Goal: Navigation & Orientation: Find specific page/section

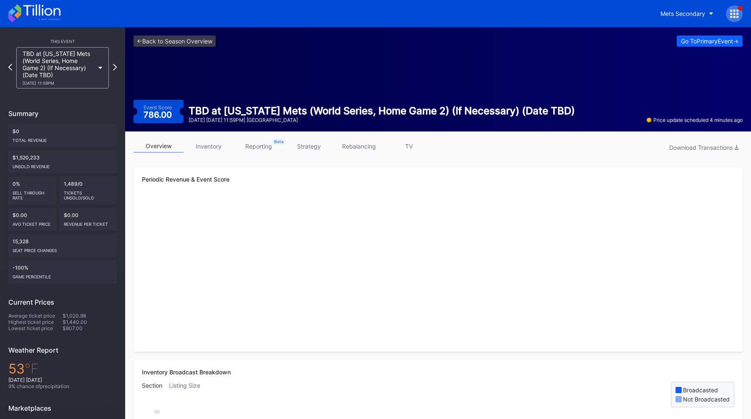
click at [198, 151] on link "inventory" at bounding box center [209, 146] width 50 height 13
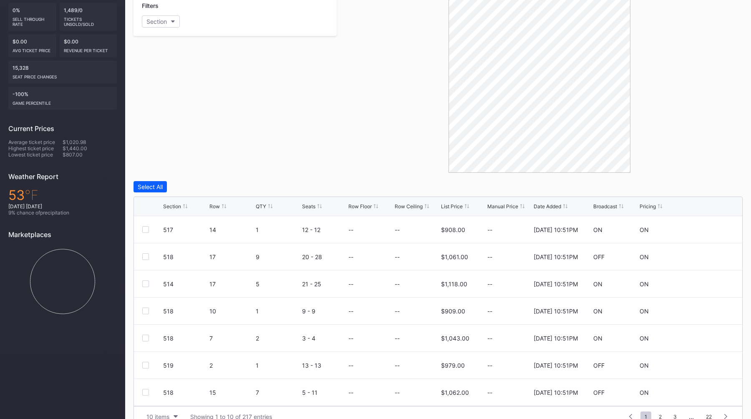
scroll to position [190, 0]
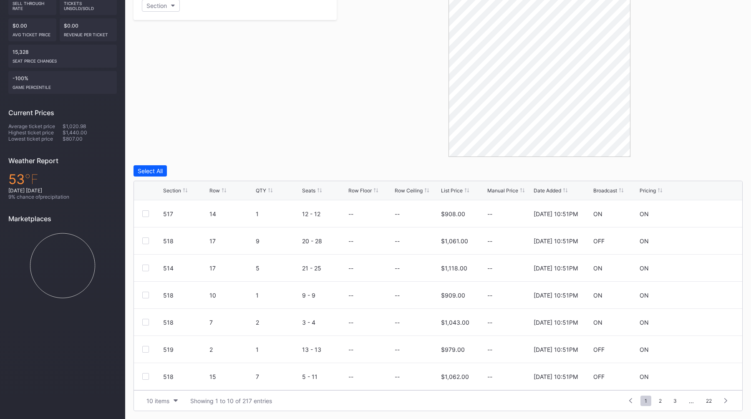
click at [259, 117] on div "Filters Section" at bounding box center [235, 67] width 203 height 179
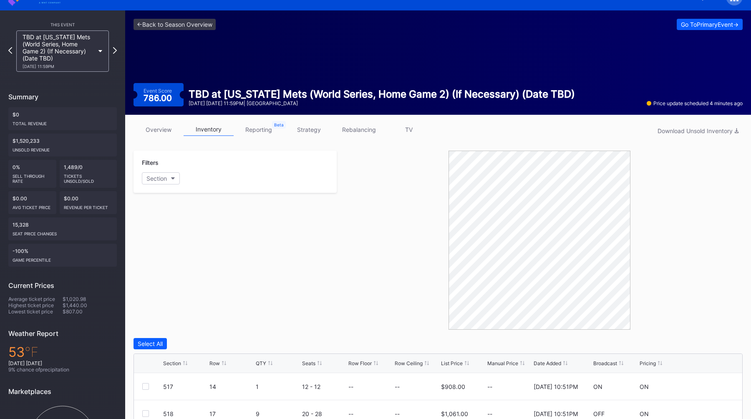
scroll to position [0, 0]
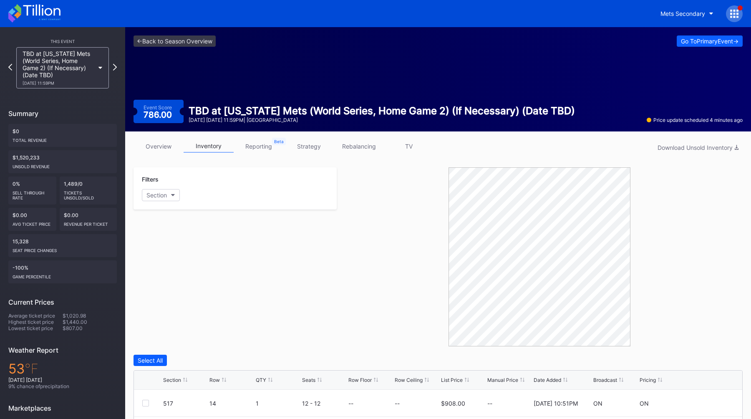
click at [157, 147] on link "overview" at bounding box center [159, 146] width 50 height 13
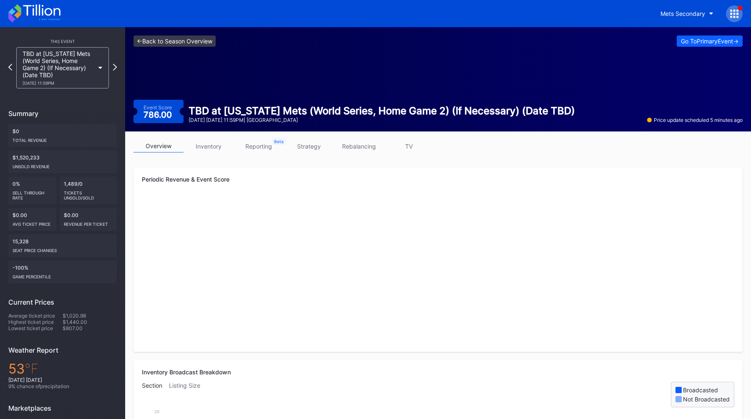
click at [157, 40] on link "<- Back to Season Overview" at bounding box center [175, 40] width 82 height 11
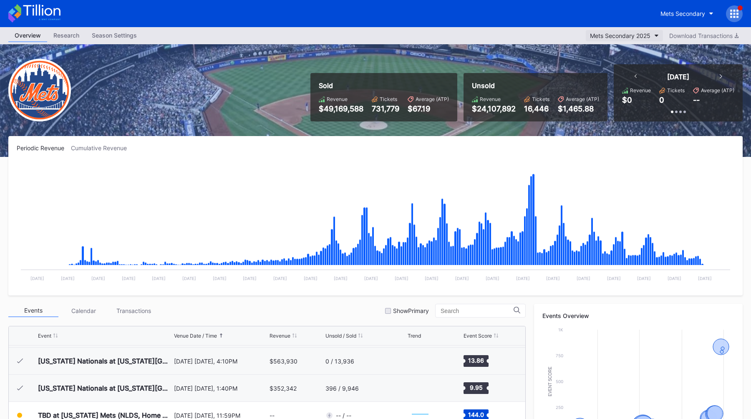
click at [646, 30] on button "Mets Secondary 2025" at bounding box center [624, 35] width 77 height 11
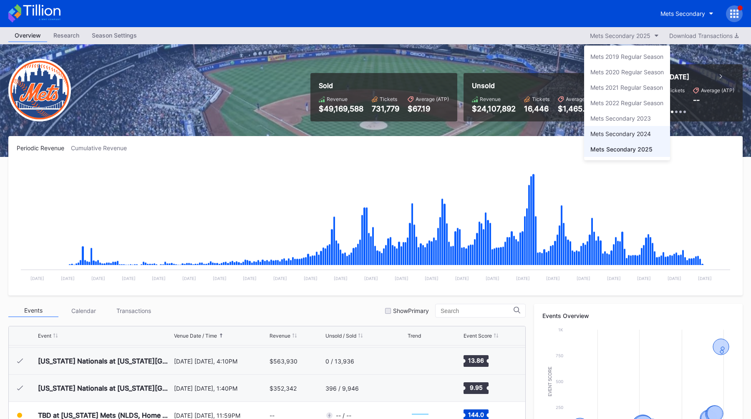
click at [628, 131] on div "Mets Secondary 2024" at bounding box center [621, 133] width 61 height 7
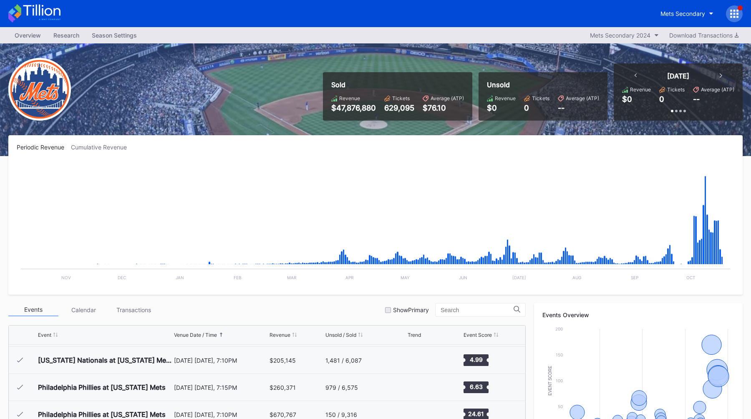
click at [595, 25] on div "Mets Secondary" at bounding box center [375, 13] width 751 height 27
click at [595, 31] on button "Mets Secondary 2024" at bounding box center [624, 35] width 77 height 11
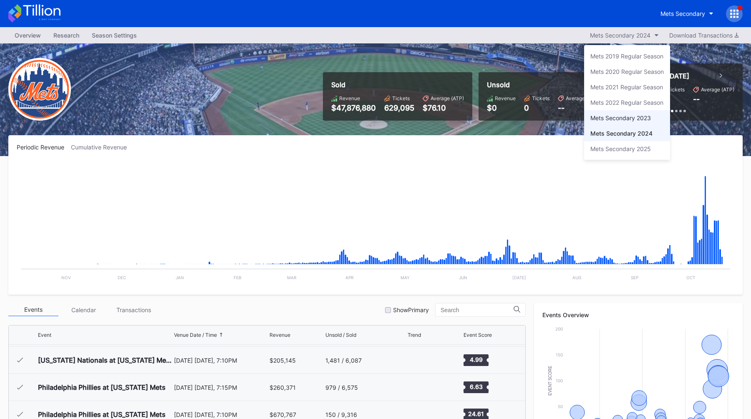
click at [623, 117] on div "Mets Secondary 2023" at bounding box center [621, 117] width 61 height 7
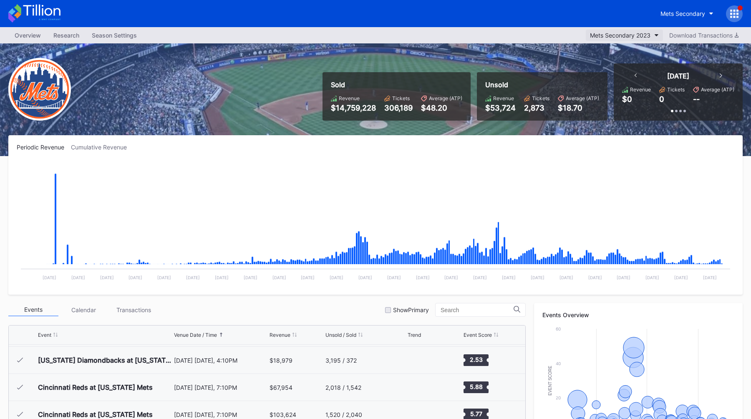
click at [614, 35] on div "Mets Secondary 2023" at bounding box center [620, 35] width 61 height 7
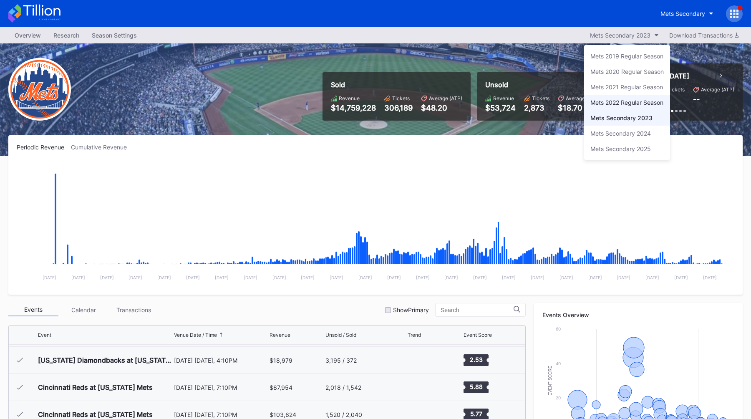
click at [627, 104] on div "Mets 2022 Regular Season" at bounding box center [627, 102] width 73 height 7
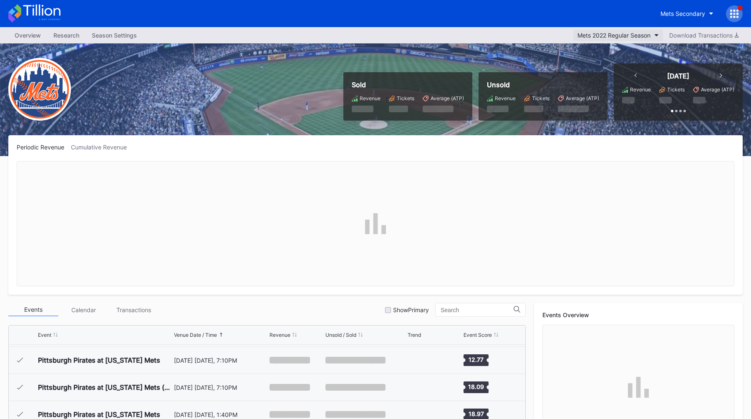
click at [595, 40] on div "Overview Research Season Settings Mets 2022 Regular Season Download Transactions" at bounding box center [375, 35] width 751 height 16
click at [598, 40] on button "Mets 2022 Regular Season" at bounding box center [619, 35] width 90 height 11
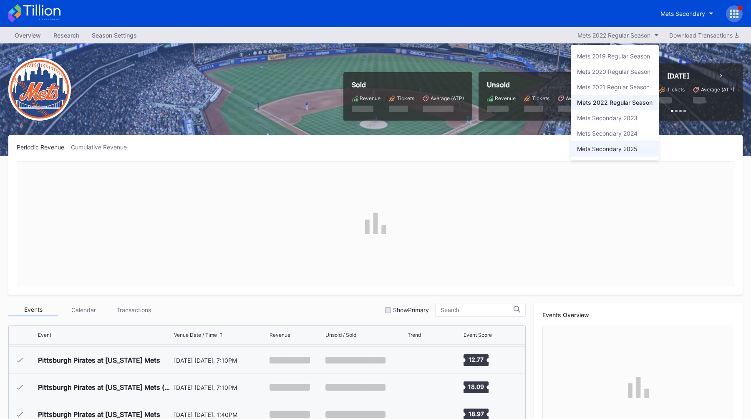
click at [604, 143] on div "Mets Secondary 2025" at bounding box center [615, 148] width 88 height 15
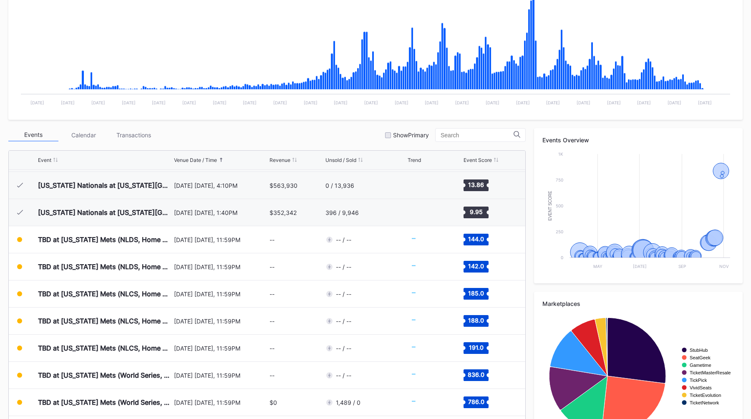
scroll to position [211, 0]
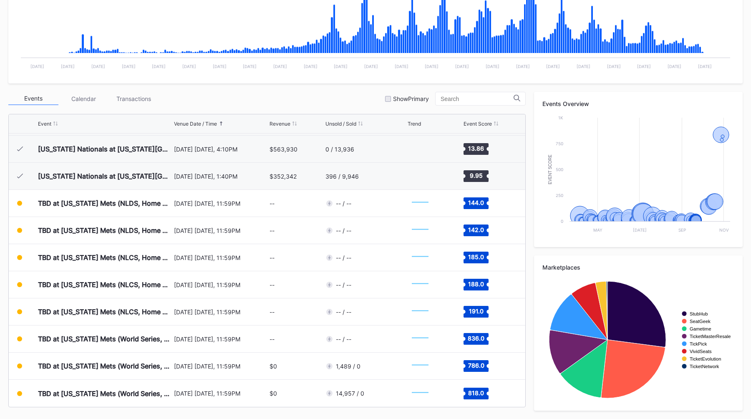
click at [212, 102] on div "Events Calendar Transactions Show Primary" at bounding box center [267, 99] width 518 height 14
click at [341, 98] on div "Events Calendar Transactions Show Primary" at bounding box center [267, 99] width 518 height 14
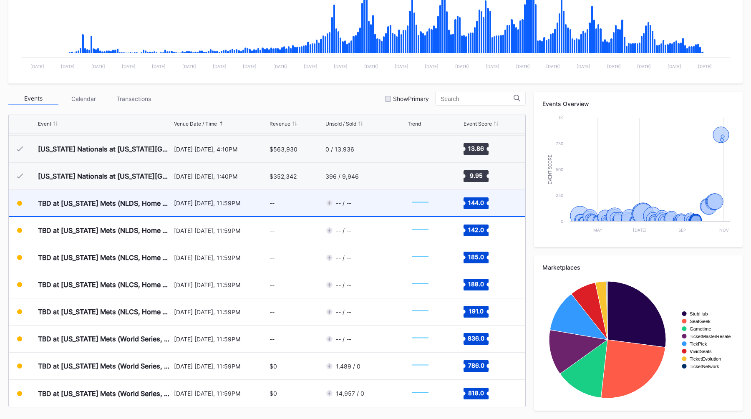
click at [275, 213] on div "--" at bounding box center [296, 203] width 53 height 26
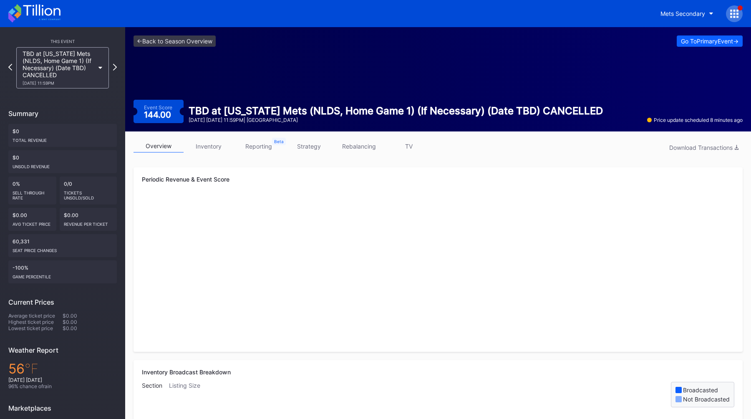
click at [214, 148] on link "inventory" at bounding box center [209, 146] width 50 height 13
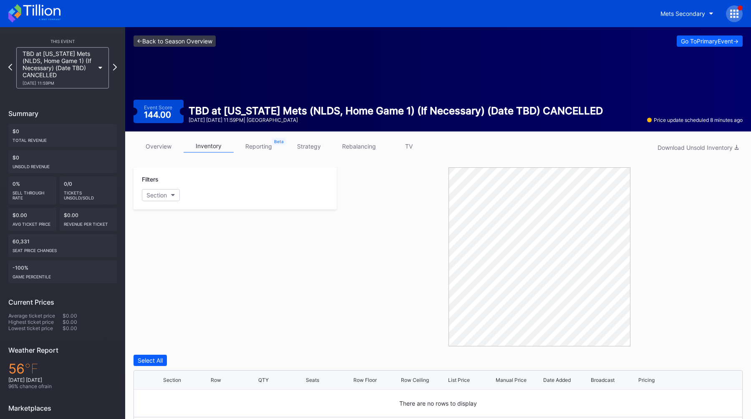
click at [153, 38] on link "<- Back to Season Overview" at bounding box center [175, 40] width 82 height 11
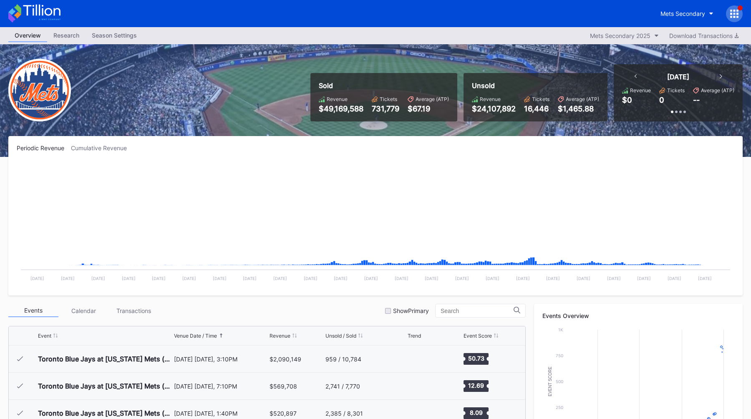
scroll to position [2114, 0]
